Goal: Information Seeking & Learning: Learn about a topic

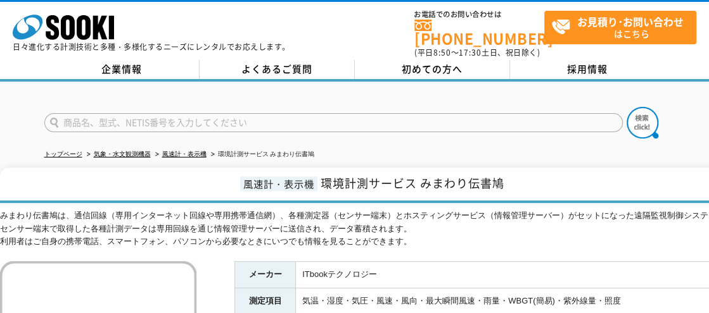
drag, startPoint x: 0, startPoint y: 0, endPoint x: 196, endPoint y: 210, distance: 286.7
click at [196, 210] on div "みまわり伝書鳩は、通信回線（専用インターネット回線や専用携帯通信網）、各種測定器（センサー端末）とホスティングサービス（情報管理サーバー）がセットになった遠隔…" at bounding box center [370, 229] width 741 height 39
click at [674, 294] on td "気温・湿度・気圧・風速・風向・最大瞬間風速・雨量・WBGT(簡易)・紫外線量・照度" at bounding box center [518, 302] width 445 height 27
